Goal: Use online tool/utility: Utilize a website feature to perform a specific function

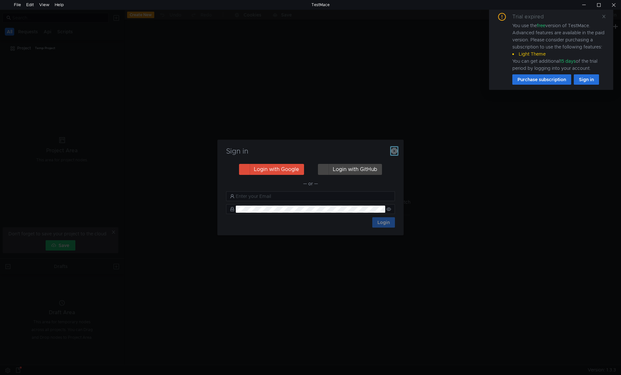
click at [393, 150] on icon "button" at bounding box center [394, 151] width 6 height 6
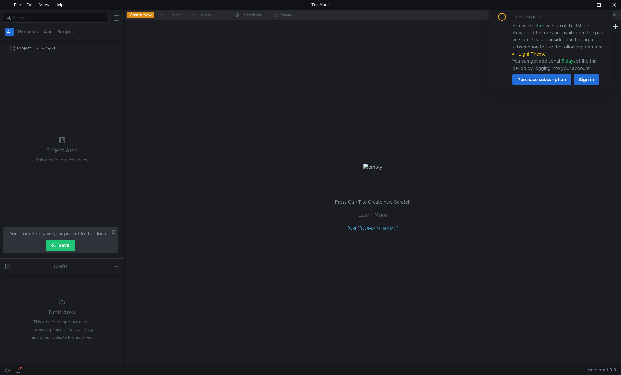
click at [603, 16] on icon at bounding box center [603, 16] width 5 height 5
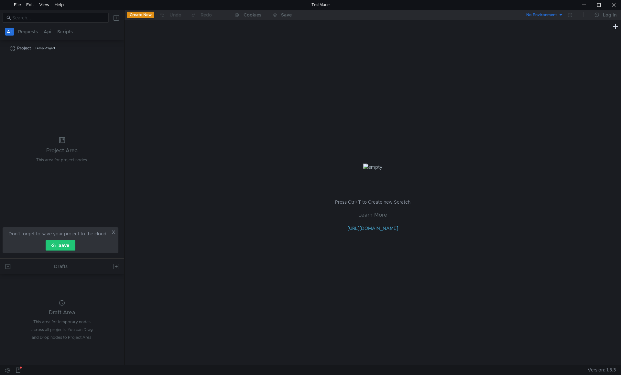
click at [139, 14] on button "Create New" at bounding box center [140, 15] width 27 height 6
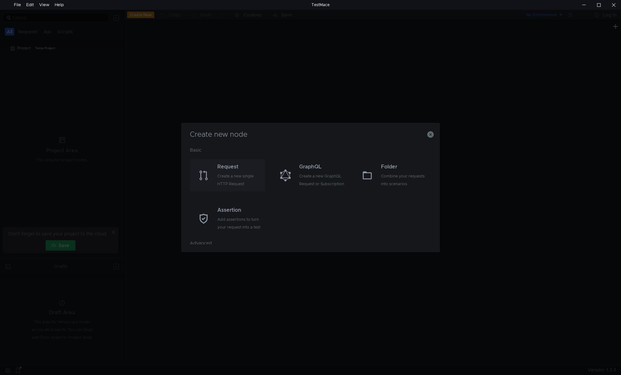
click at [227, 177] on div "Create a new single HTTP Request" at bounding box center [240, 180] width 46 height 16
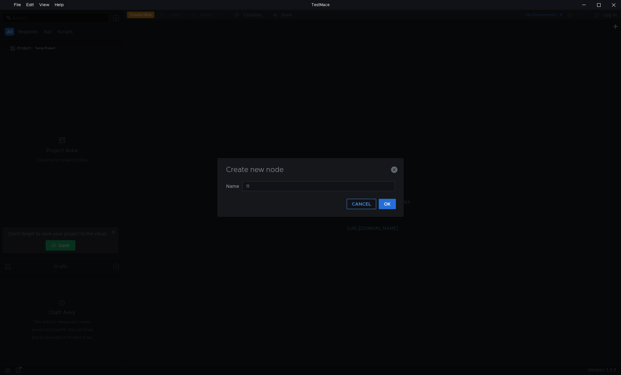
type input "111"
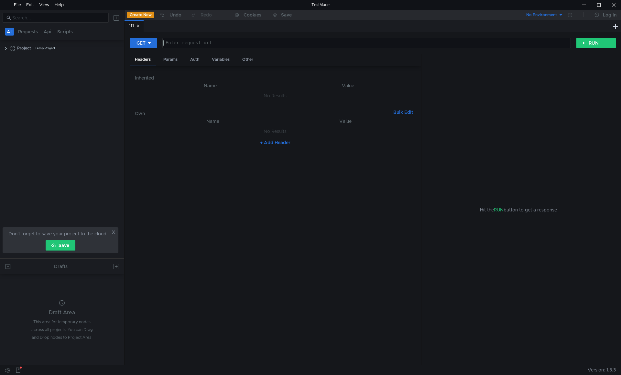
click at [187, 43] on div at bounding box center [366, 48] width 408 height 16
paste textarea "[URL][DOMAIN_NAME]"
click at [597, 43] on button "RUN" at bounding box center [590, 43] width 29 height 10
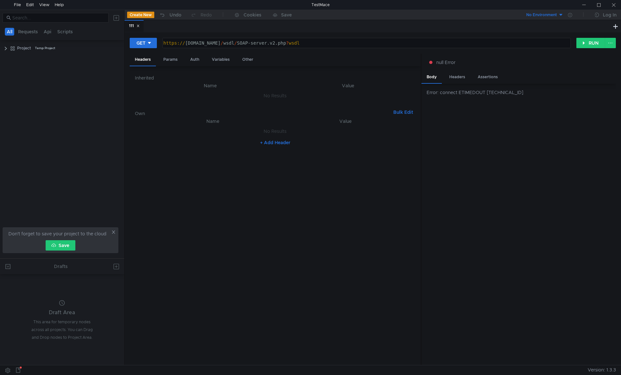
click at [328, 44] on div "https:// [DOMAIN_NAME] / wsdl / SOAP-server.v2.php ? wsdl" at bounding box center [366, 48] width 408 height 16
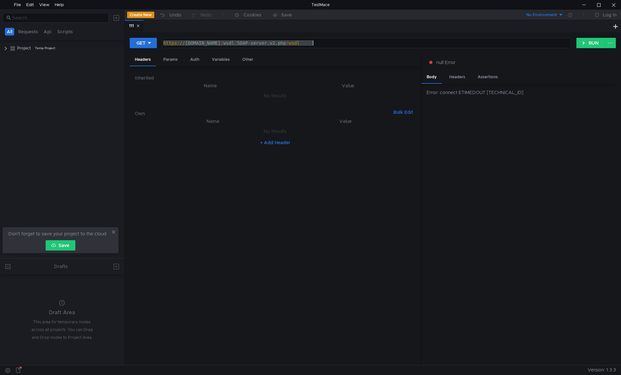
click at [328, 44] on div "https:// [DOMAIN_NAME] / wsdl / SOAP-server.v2.php ? wsdl" at bounding box center [366, 48] width 408 height 16
paste textarea ":443/port/rest"
click at [592, 44] on button "RUN" at bounding box center [590, 43] width 29 height 10
click at [166, 60] on div "Params" at bounding box center [170, 60] width 25 height 12
click at [198, 60] on div "Auth" at bounding box center [194, 60] width 19 height 12
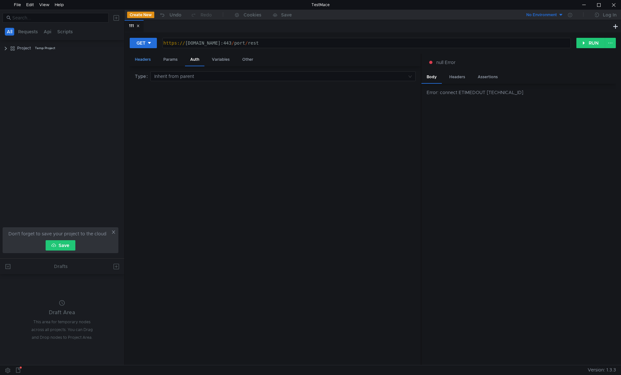
click at [145, 60] on div "Headers" at bounding box center [143, 60] width 26 height 12
click at [210, 60] on div "Variables" at bounding box center [221, 60] width 28 height 12
click at [257, 58] on div "Other" at bounding box center [247, 60] width 21 height 12
click at [146, 59] on div "Headers" at bounding box center [143, 60] width 26 height 12
drag, startPoint x: 416, startPoint y: 48, endPoint x: 127, endPoint y: 43, distance: 288.8
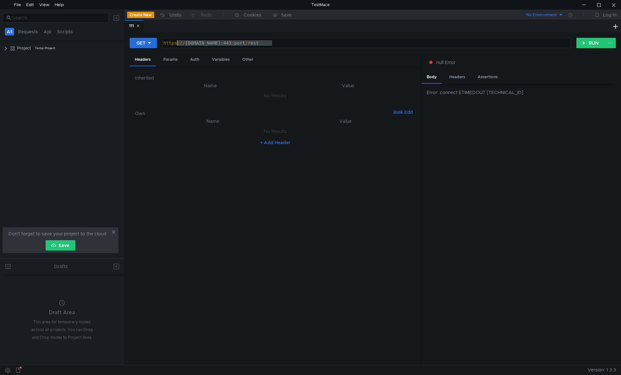
click at [127, 43] on div "GET [URL][DOMAIN_NAME] https:// [DOMAIN_NAME]:443 / port / rest ההההההההההההההה…" at bounding box center [372, 198] width 496 height 333
paste textarea "/wsdl/SOAP-server.v2.php?wsdl"
type textarea "[URL][DOMAIN_NAME]"
click at [152, 43] on icon at bounding box center [149, 43] width 5 height 5
click at [142, 69] on li "POST" at bounding box center [144, 67] width 28 height 10
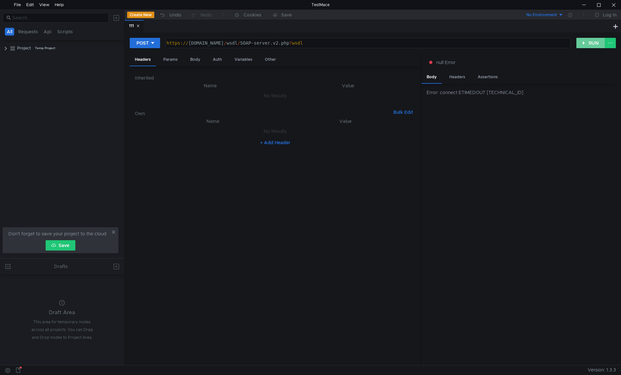
click at [582, 42] on button "RUN" at bounding box center [590, 43] width 29 height 10
click at [272, 42] on div "https:// [DOMAIN_NAME] / wsdl / SOAP-server.v2.php ? wsdl" at bounding box center [367, 48] width 404 height 16
drag, startPoint x: 326, startPoint y: 42, endPoint x: 241, endPoint y: 44, distance: 84.4
click at [241, 44] on div "https:// [DOMAIN_NAME] / wsdl / SOAP-server.v2.php ? wsdl" at bounding box center [367, 48] width 404 height 16
click at [590, 44] on button "RUN" at bounding box center [590, 43] width 29 height 10
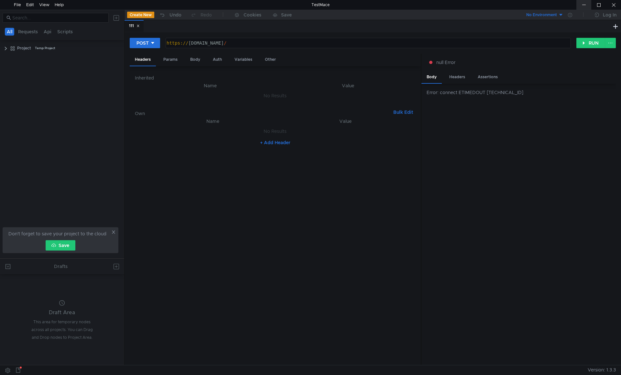
click at [583, 4] on div at bounding box center [583, 5] width 15 height 10
click at [275, 36] on div "POST https://nsi.rosminzdrav.ru/ https:// nsi.rosminzdrav.ru / הההההההההההההההה…" at bounding box center [372, 198] width 496 height 333
click at [274, 40] on div "https:// nsi.rosminzdrav.ru /" at bounding box center [368, 43] width 404 height 10
click at [252, 41] on div "https:// nsi.rosminzdrav.ru /" at bounding box center [368, 43] width 404 height 10
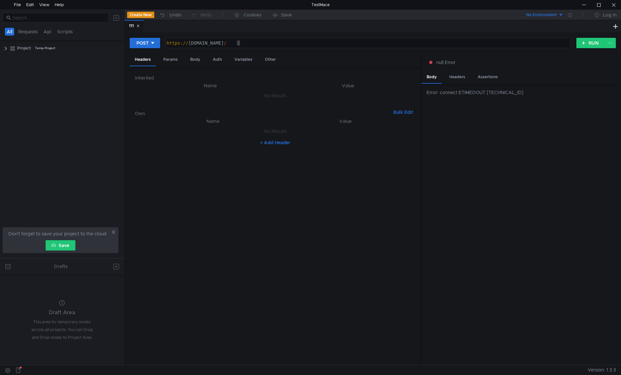
click at [252, 41] on div "https:// nsi.rosminzdrav.ru /" at bounding box center [367, 48] width 404 height 16
paste textarea "wsdl/SOAP-server.v2.php?wsdl"
type textarea "[URL][DOMAIN_NAME]"
click at [586, 42] on button "RUN" at bounding box center [590, 43] width 29 height 10
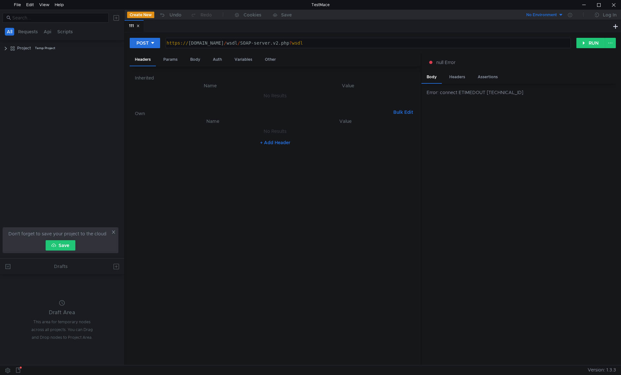
drag, startPoint x: 456, startPoint y: 94, endPoint x: 482, endPoint y: 93, distance: 26.2
click at [482, 93] on div "Error: connect ETIMEDOUT [TECHNICAL_ID]" at bounding box center [520, 92] width 189 height 7
click at [586, 2] on div at bounding box center [583, 5] width 15 height 10
click at [587, 44] on button "RUN" at bounding box center [590, 43] width 29 height 10
click at [585, 5] on div at bounding box center [583, 5] width 15 height 10
